Goal: Transaction & Acquisition: Purchase product/service

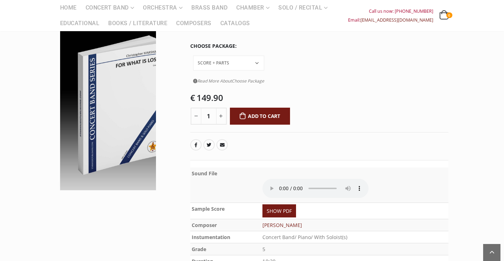
scroll to position [86, 0]
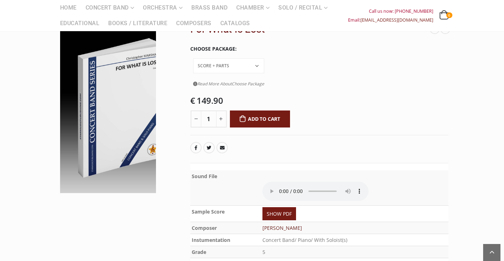
click at [279, 224] on link "[PERSON_NAME]" at bounding box center [283, 227] width 40 height 7
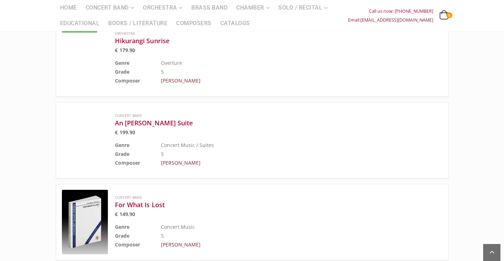
scroll to position [643, 0]
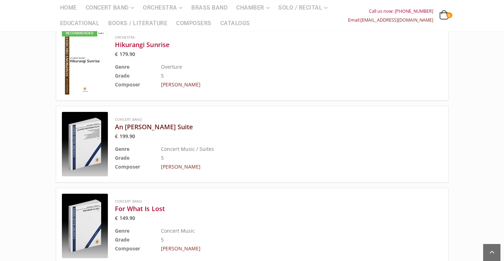
click at [117, 122] on h3 "An [PERSON_NAME] Suite" at bounding box center [261, 126] width 292 height 8
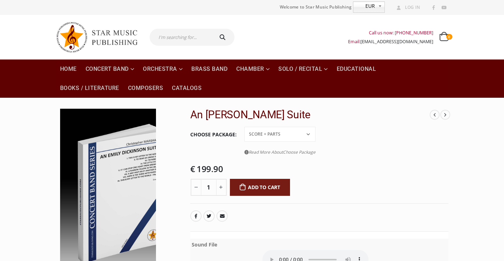
click at [245, 127] on select "Conductor Score PDF File Score + Parts Score + Parts + PDF File" at bounding box center [280, 134] width 71 height 15
select select "conductor-score-price"
click at [249, 127] on select "Conductor Score PDF File Score + Parts Score + Parts + PDF File" at bounding box center [280, 134] width 71 height 15
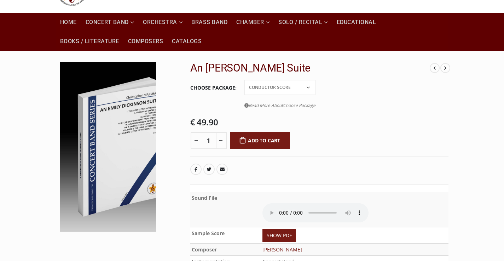
scroll to position [49, 0]
